Goal: Find specific page/section: Find specific page/section

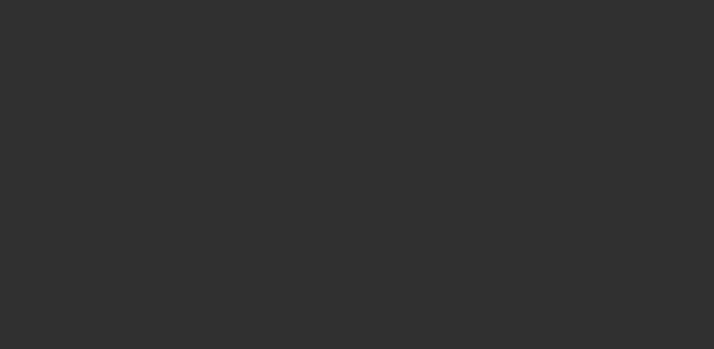
select select "10"
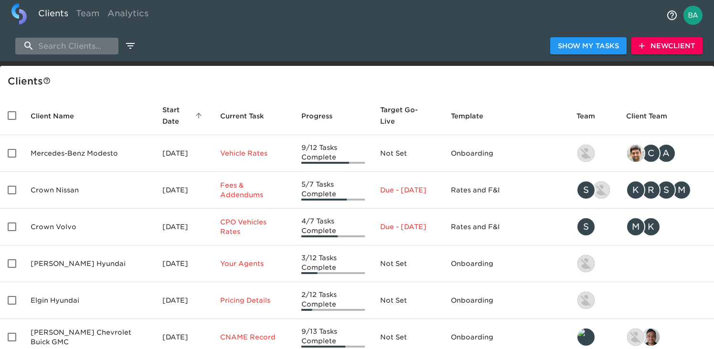
click at [85, 49] on input "search" at bounding box center [66, 46] width 103 height 17
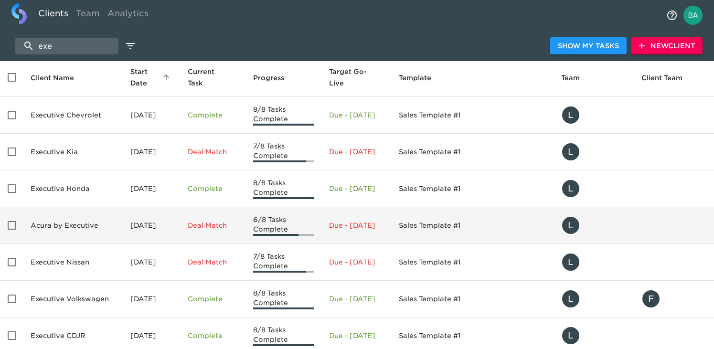
scroll to position [8, 0]
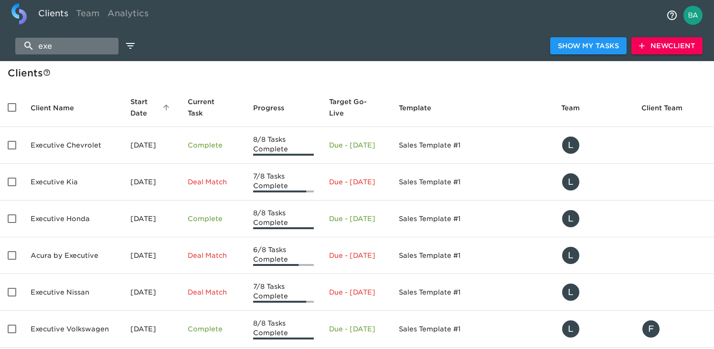
click at [59, 44] on input "exe" at bounding box center [66, 46] width 103 height 17
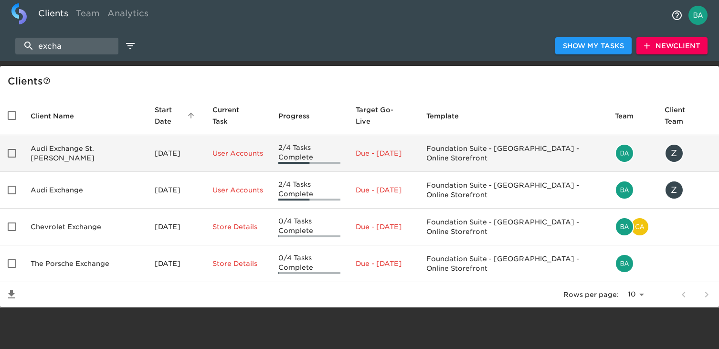
type input "excha"
click at [109, 150] on td "Audi Exchange St. [PERSON_NAME]" at bounding box center [85, 153] width 124 height 37
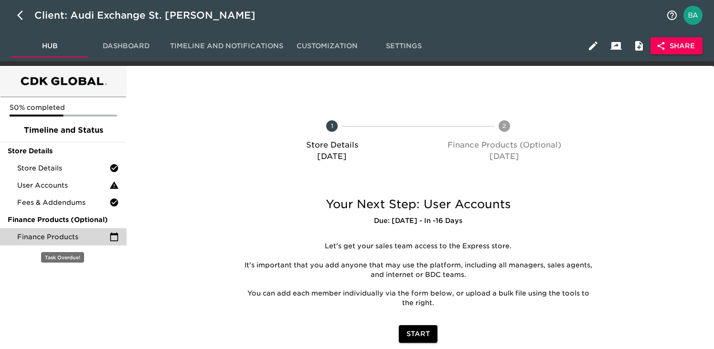
click at [92, 236] on span "Finance Products" at bounding box center [63, 237] width 92 height 10
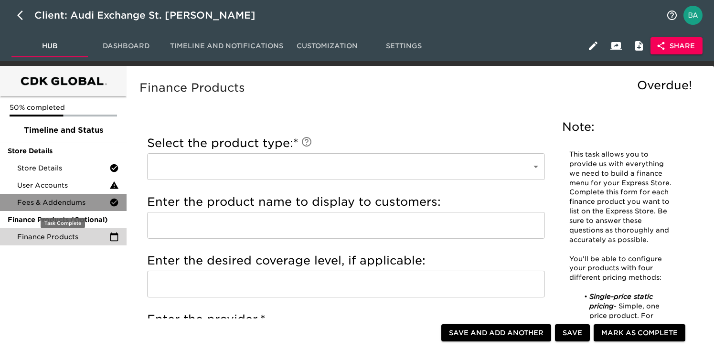
click at [84, 206] on span "Fees & Addendums" at bounding box center [63, 203] width 92 height 10
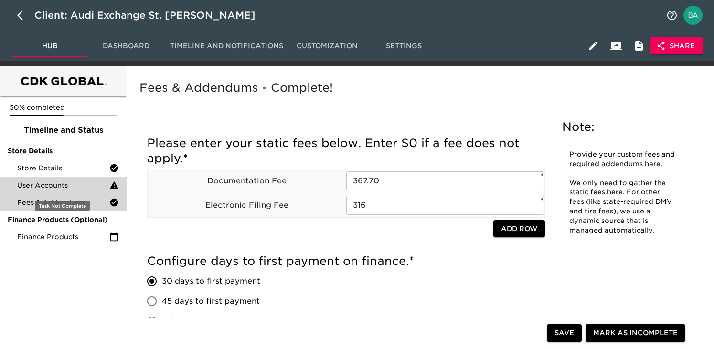
click at [47, 183] on span "User Accounts" at bounding box center [63, 186] width 92 height 10
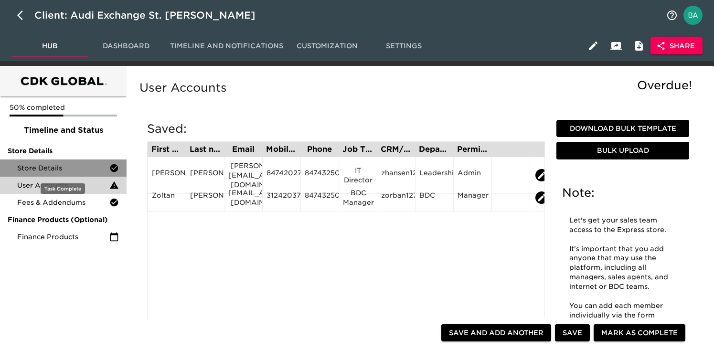
click at [64, 167] on span "Store Details" at bounding box center [63, 168] width 92 height 10
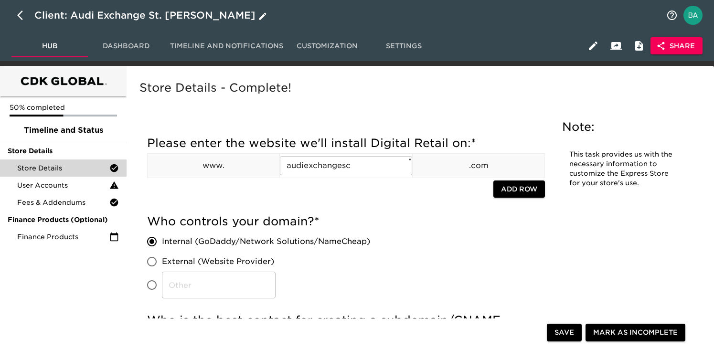
click at [20, 13] on icon "button" at bounding box center [20, 16] width 6 height 10
select select "10"
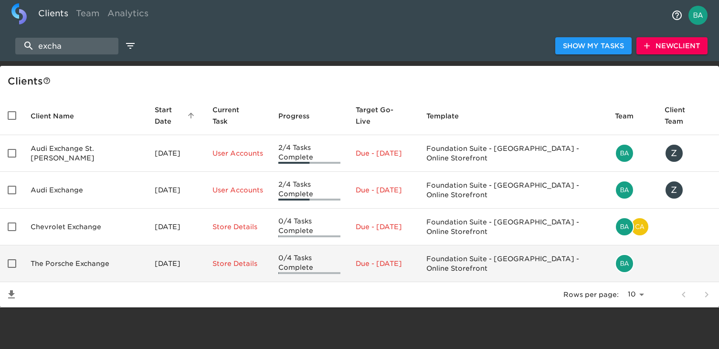
click at [100, 246] on td "The Porsche Exchange" at bounding box center [85, 264] width 124 height 37
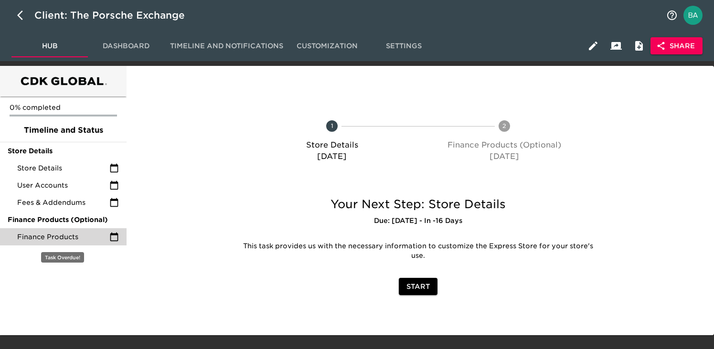
click at [89, 238] on span "Finance Products" at bounding box center [63, 237] width 92 height 10
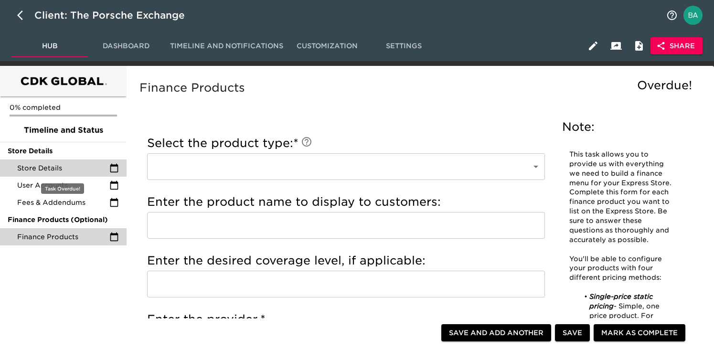
click at [75, 168] on span "Store Details" at bounding box center [63, 168] width 92 height 10
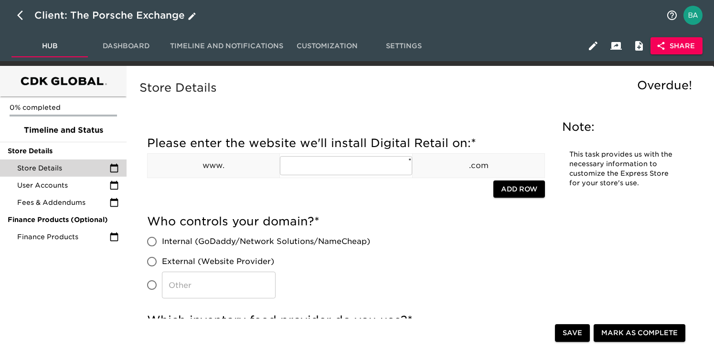
click at [15, 12] on button "button" at bounding box center [22, 15] width 23 height 23
select select "10"
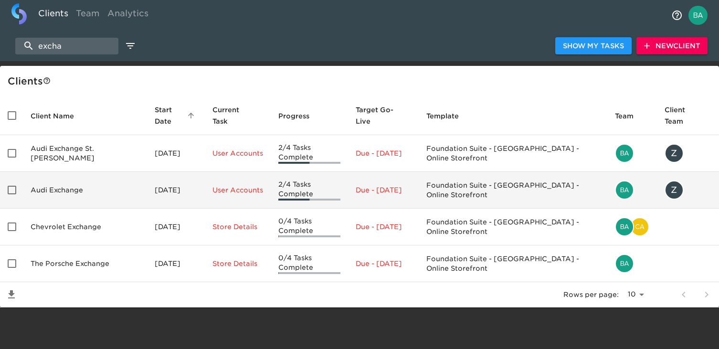
click at [89, 185] on td "Audi Exchange" at bounding box center [85, 190] width 124 height 37
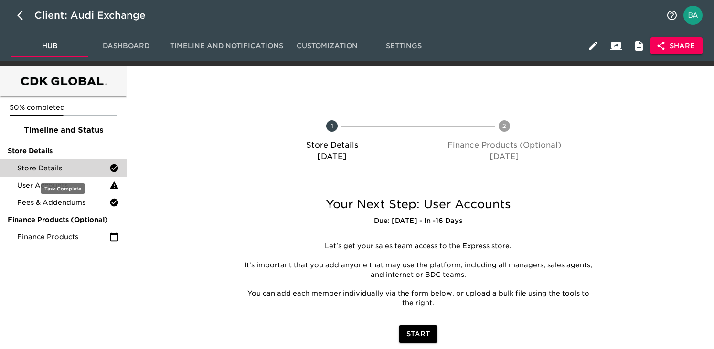
click at [76, 165] on span "Store Details" at bounding box center [63, 168] width 92 height 10
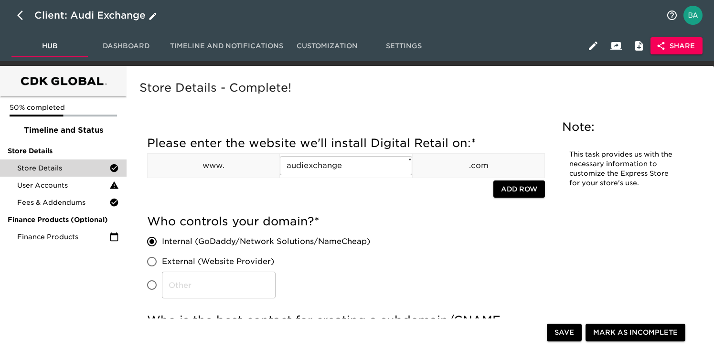
click at [24, 17] on icon "button" at bounding box center [22, 15] width 11 height 11
select select "10"
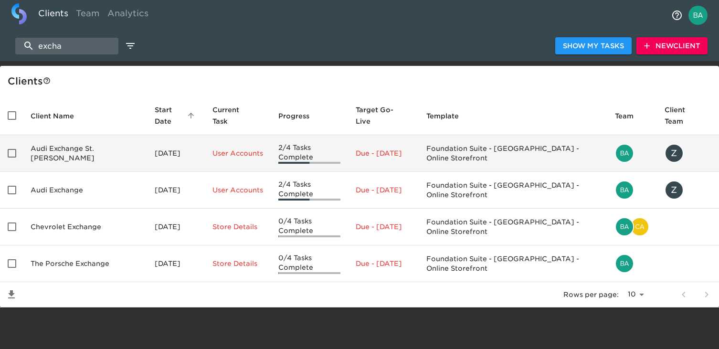
click at [83, 144] on td "Audi Exchange St. [PERSON_NAME]" at bounding box center [85, 153] width 124 height 37
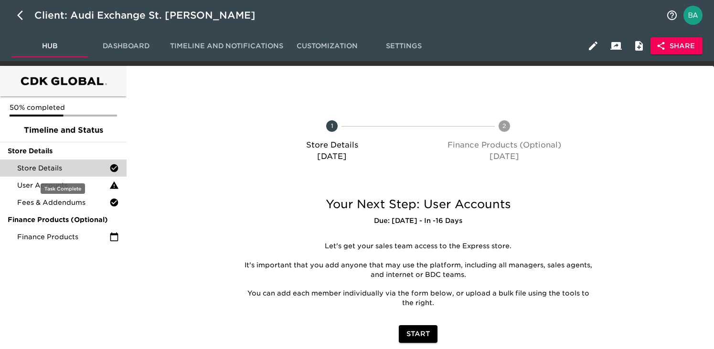
click at [62, 171] on span "Store Details" at bounding box center [63, 168] width 92 height 10
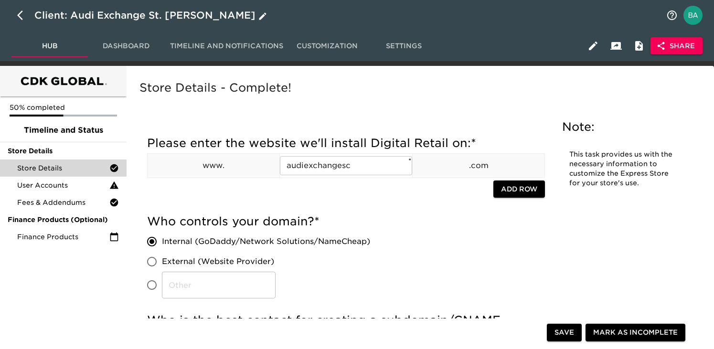
click at [17, 20] on icon "button" at bounding box center [22, 15] width 11 height 11
select select "10"
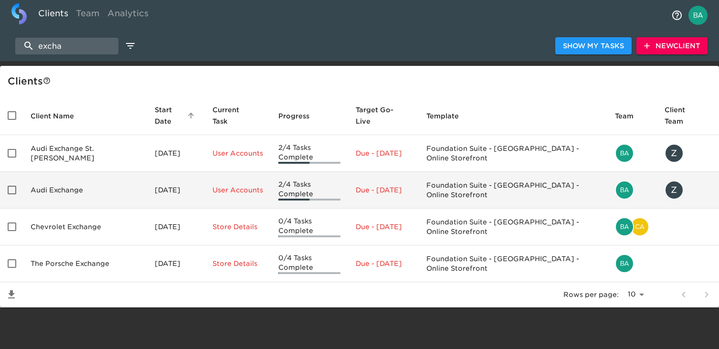
click at [62, 174] on td "Audi Exchange" at bounding box center [85, 190] width 124 height 37
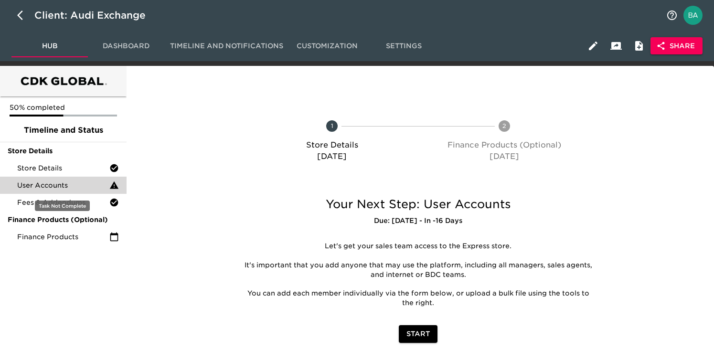
click at [47, 184] on span "User Accounts" at bounding box center [63, 186] width 92 height 10
